Goal: Task Accomplishment & Management: Use online tool/utility

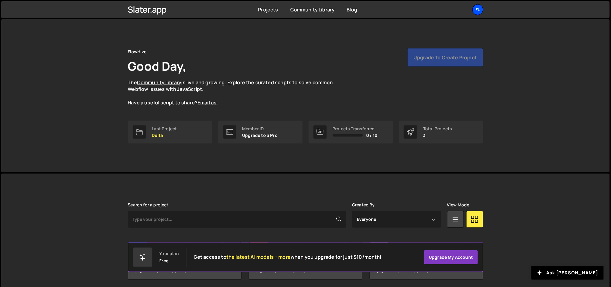
click at [480, 11] on div "Fl" at bounding box center [478, 9] width 11 height 11
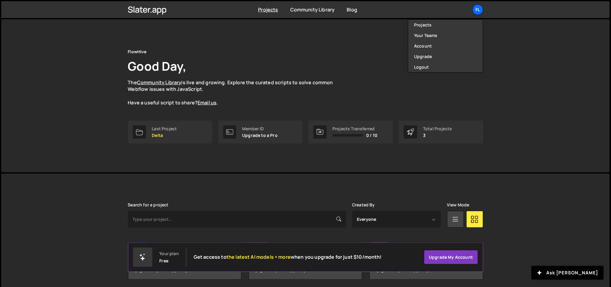
scroll to position [22, 0]
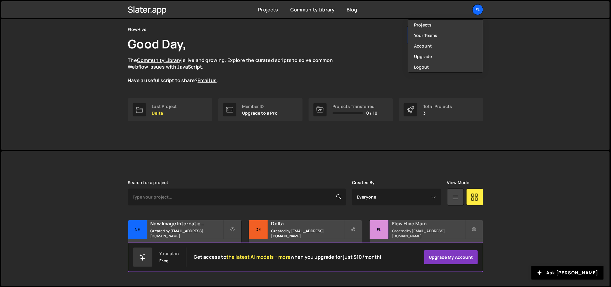
click at [393, 225] on h2 "Flow Hive Main" at bounding box center [428, 224] width 73 height 7
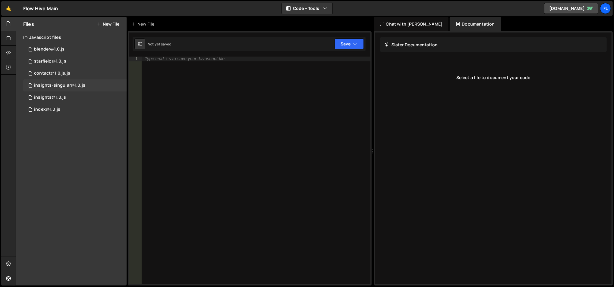
click at [69, 89] on div "1 insights-singular@1.0.js 0" at bounding box center [74, 86] width 103 height 12
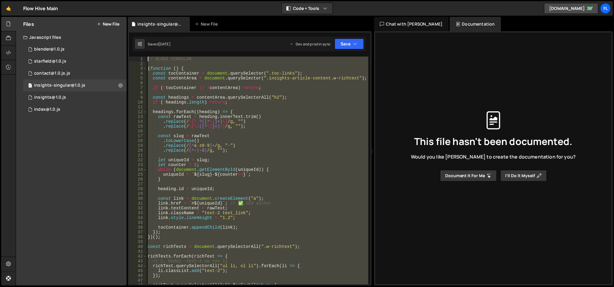
drag, startPoint x: 167, startPoint y: 243, endPoint x: 147, endPoint y: 58, distance: 185.4
click at [147, 58] on div "// BLOGS SINGULAR ( function ( ) { const tocContainer = document . querySelecto…" at bounding box center [257, 176] width 222 height 238
type textarea "// BLOGS SINGULAR"
click at [74, 132] on div "Files New File Javascript files 0 blender@1.0.js 0 1 starfield@1.0.js 0 1 conta…" at bounding box center [71, 151] width 111 height 269
click at [9, 10] on link "🤙" at bounding box center [8, 8] width 15 height 14
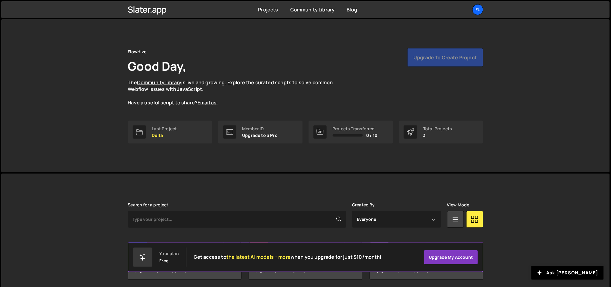
scroll to position [22, 0]
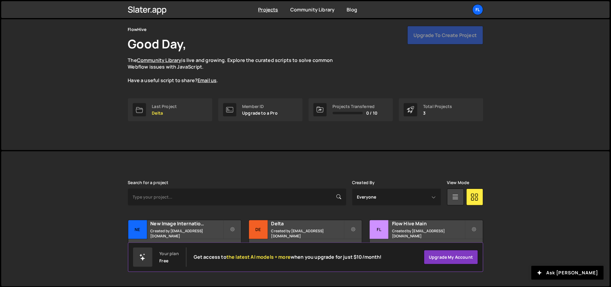
click at [431, 35] on div "Upgrade to create project" at bounding box center [446, 35] width 76 height 19
